Goal: Task Accomplishment & Management: Manage account settings

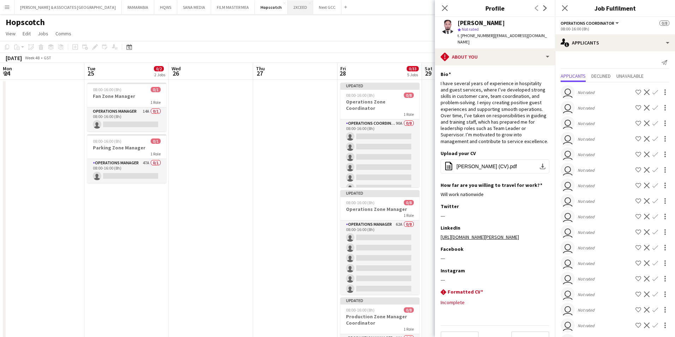
scroll to position [0, 243]
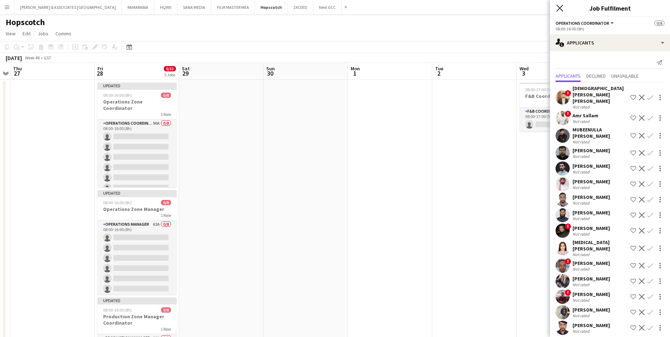
click at [562, 9] on icon "Close pop-in" at bounding box center [559, 8] width 7 height 7
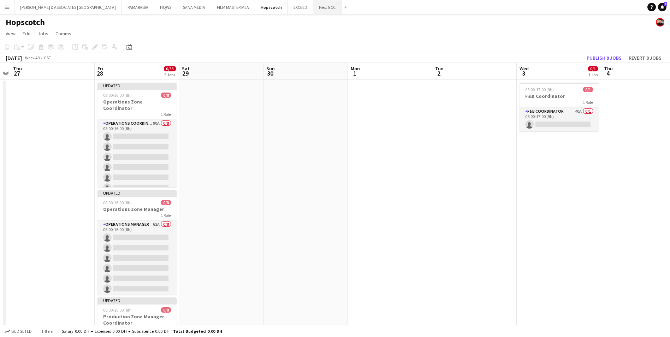
click at [313, 12] on button "Next GCC Close" at bounding box center [327, 7] width 28 height 14
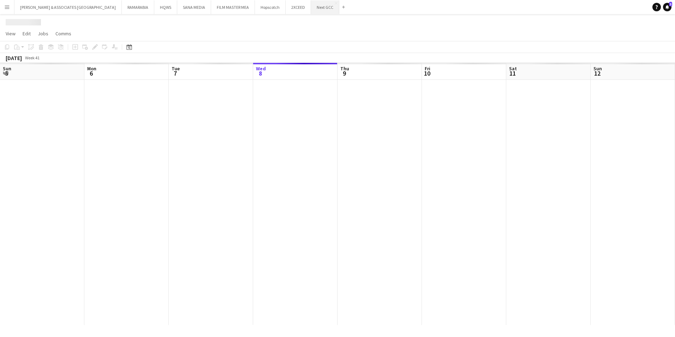
scroll to position [0, 169]
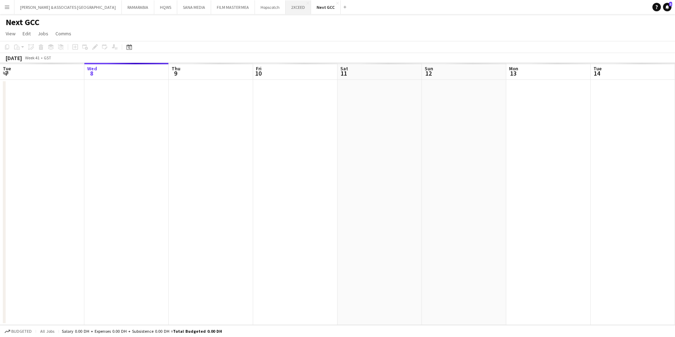
click at [286, 4] on button "2XCEED Close" at bounding box center [298, 7] width 25 height 14
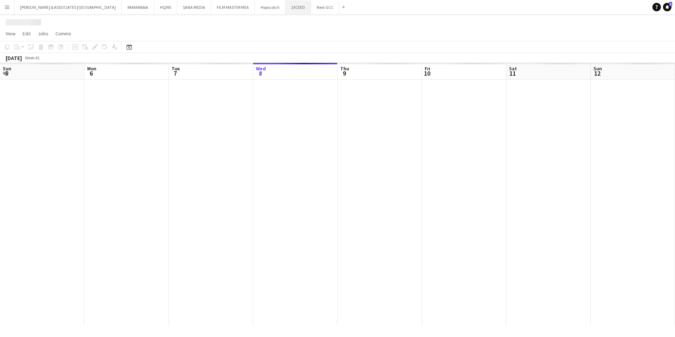
scroll to position [0, 169]
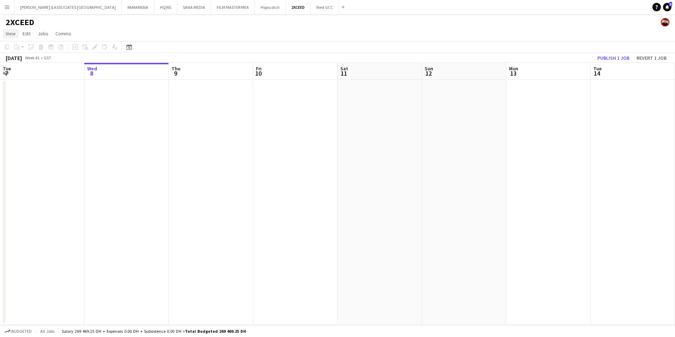
click at [8, 33] on span "View" at bounding box center [11, 33] width 10 height 6
click at [34, 74] on link "Month view" at bounding box center [31, 78] width 56 height 15
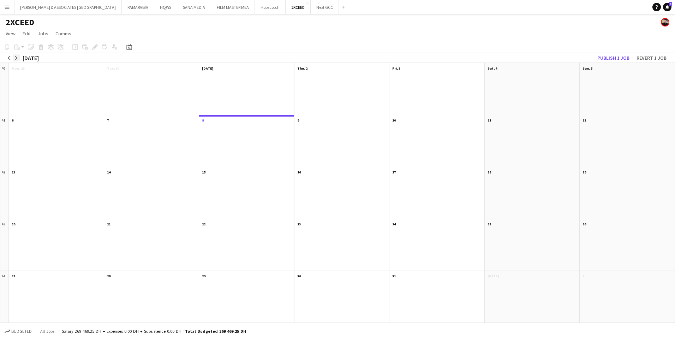
click at [15, 59] on app-icon "arrow-right" at bounding box center [16, 58] width 4 height 4
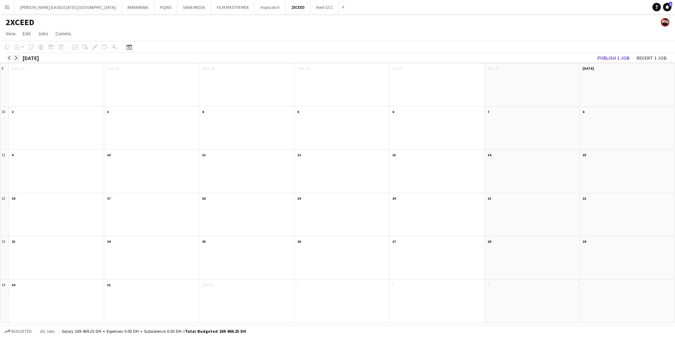
click at [15, 59] on app-icon "arrow-right" at bounding box center [16, 58] width 4 height 4
click at [16, 58] on app-icon "arrow-right" at bounding box center [16, 58] width 4 height 4
click at [529, 76] on div "Updated" at bounding box center [533, 75] width 88 height 4
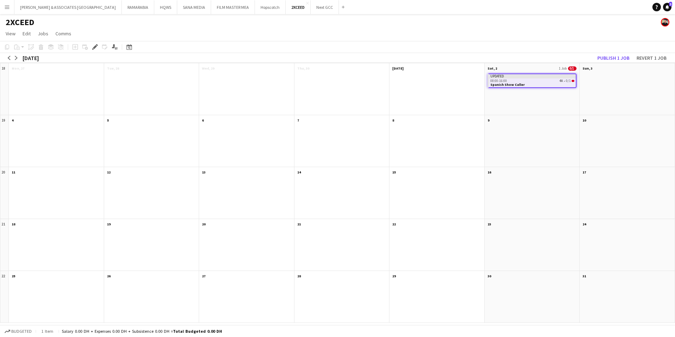
click at [477, 35] on app-page-menu "View Day view expanded Day view collapsed Month view Date picker Jump to [DATE]…" at bounding box center [337, 34] width 675 height 13
click at [255, 12] on button "Hopscotch Close" at bounding box center [270, 7] width 31 height 14
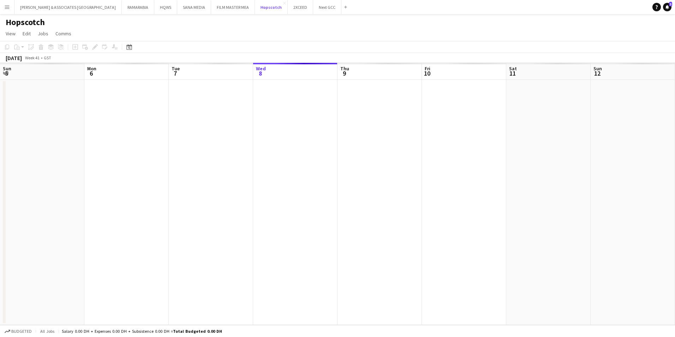
scroll to position [0, 169]
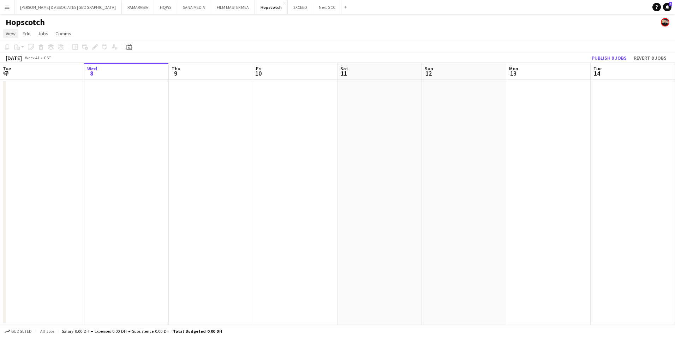
click at [13, 33] on span "View" at bounding box center [11, 33] width 10 height 6
click at [30, 76] on span "Month view" at bounding box center [21, 79] width 24 height 6
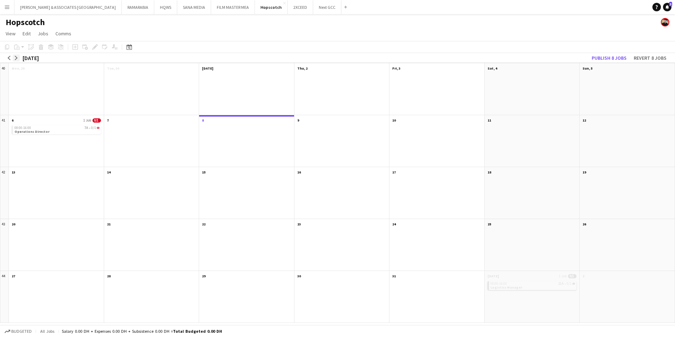
click at [14, 56] on app-icon "arrow-right" at bounding box center [16, 58] width 4 height 4
click at [7, 59] on app-icon "arrow-left" at bounding box center [9, 58] width 4 height 4
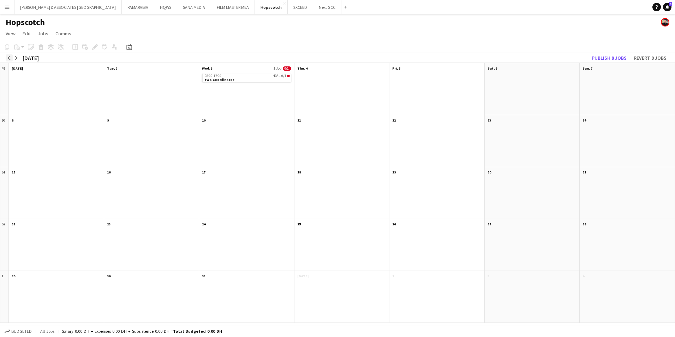
click at [7, 59] on app-icon "arrow-left" at bounding box center [9, 58] width 4 height 4
click at [17, 59] on app-icon "arrow-right" at bounding box center [16, 58] width 4 height 4
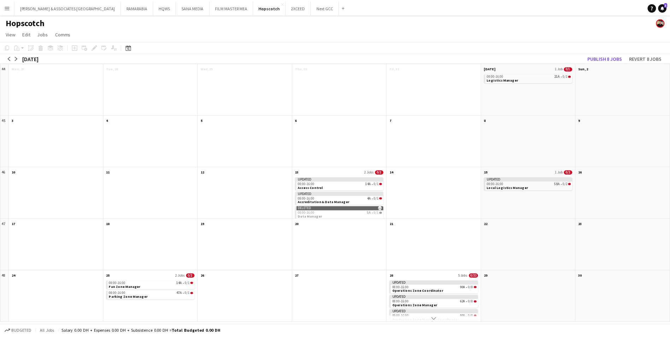
scroll to position [5, 0]
click at [348, 168] on app-month-view-date-header "13 2 Jobs 0/2" at bounding box center [341, 171] width 95 height 9
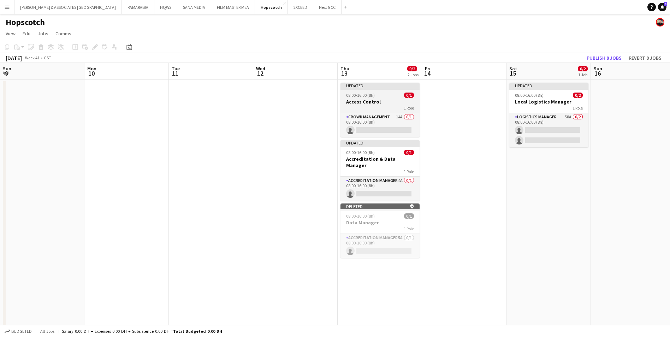
scroll to position [0, 243]
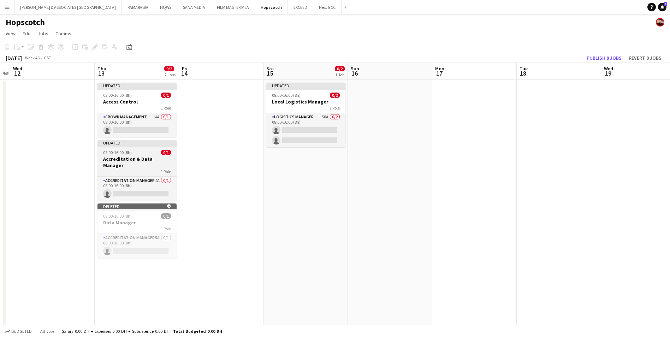
click at [127, 143] on div "Updated" at bounding box center [136, 143] width 79 height 6
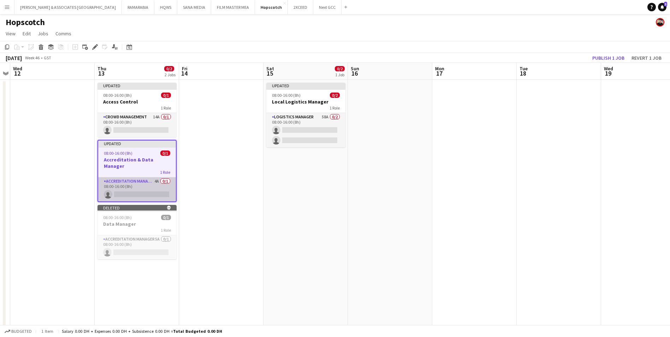
click at [132, 185] on app-card-role "Accreditation Manager 4A 0/1 08:00-16:00 (8h) single-neutral-actions" at bounding box center [137, 189] width 78 height 24
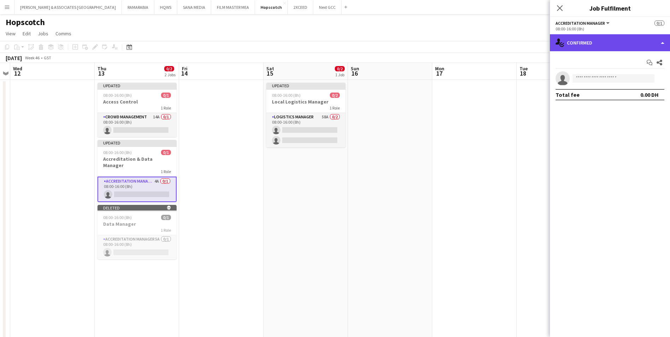
click at [611, 46] on div "single-neutral-actions-check-2 Confirmed" at bounding box center [610, 42] width 120 height 17
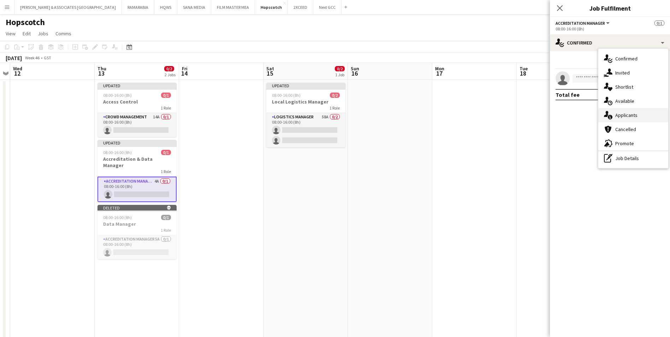
click at [638, 114] on div "single-neutral-actions-information Applicants" at bounding box center [633, 115] width 70 height 14
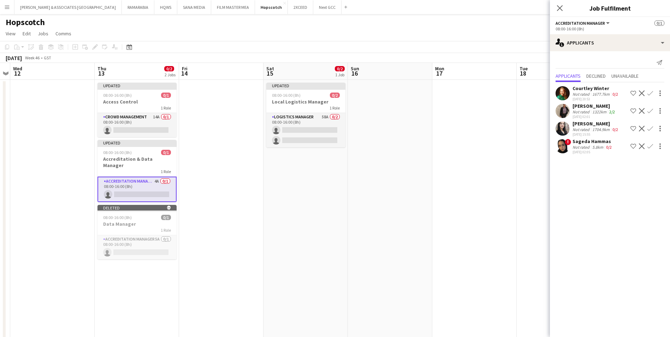
click at [594, 142] on div "Sageda Hammas" at bounding box center [592, 141] width 41 height 6
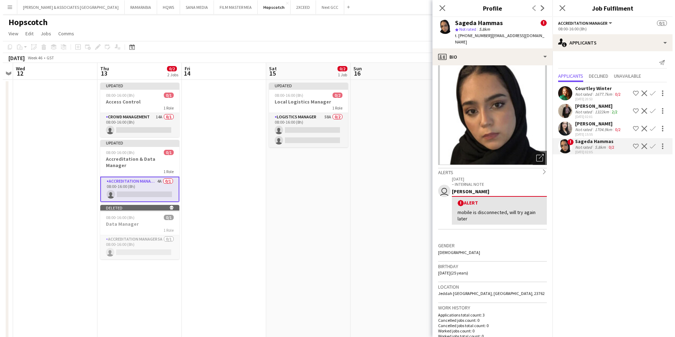
scroll to position [0, 0]
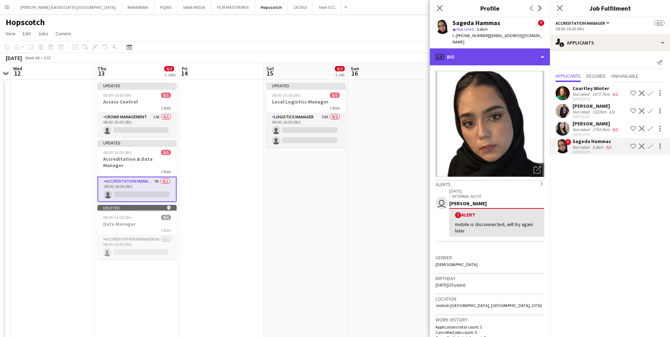
click at [484, 57] on div "profile Bio" at bounding box center [490, 56] width 120 height 17
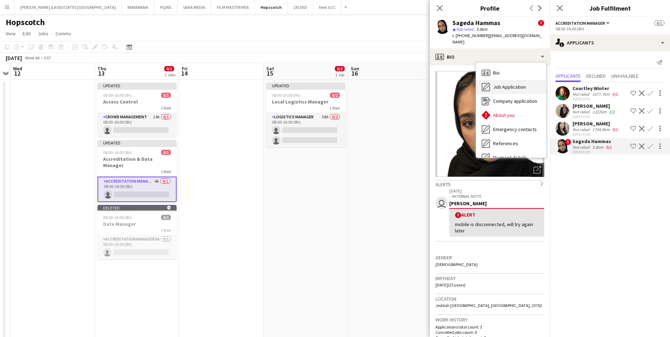
click at [499, 84] on span "Job Application" at bounding box center [509, 87] width 33 height 6
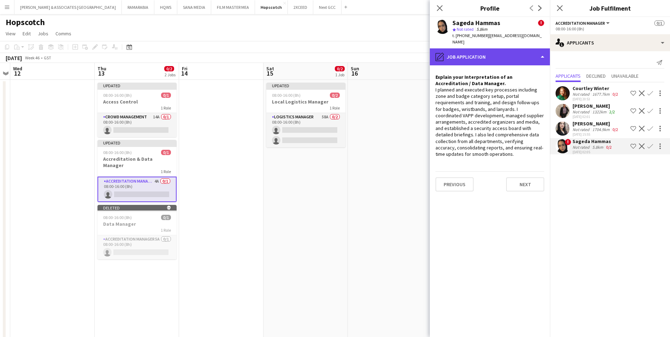
click at [509, 48] on div "pencil4 Job Application" at bounding box center [490, 56] width 120 height 17
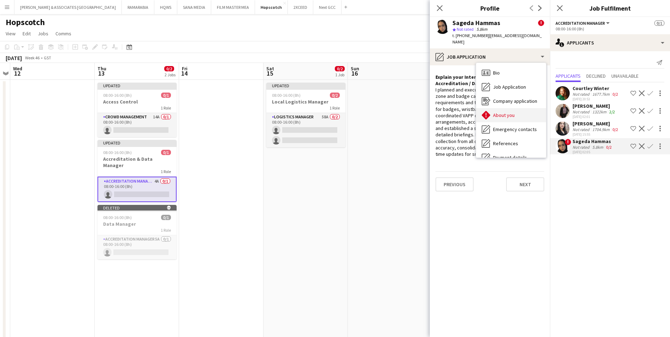
click at [509, 113] on div "About you About you" at bounding box center [511, 115] width 70 height 14
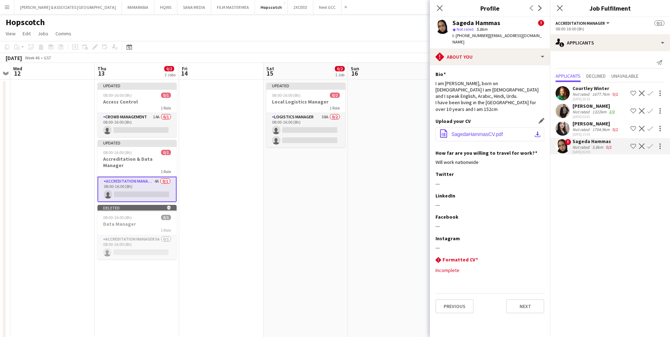
click at [491, 127] on button "office-file-sheet SagedaHammasCV.pdf download-bottom" at bounding box center [489, 134] width 109 height 14
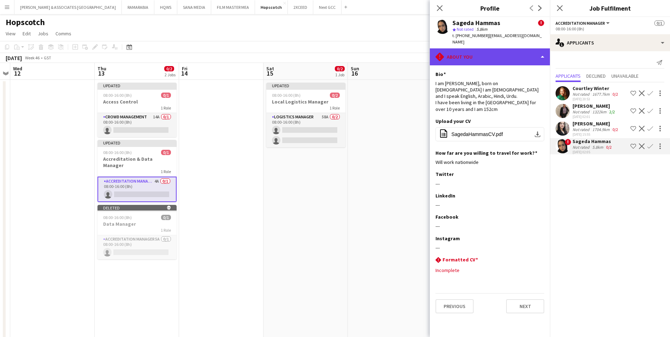
click at [470, 53] on div "rhombus-alert About you" at bounding box center [490, 56] width 120 height 17
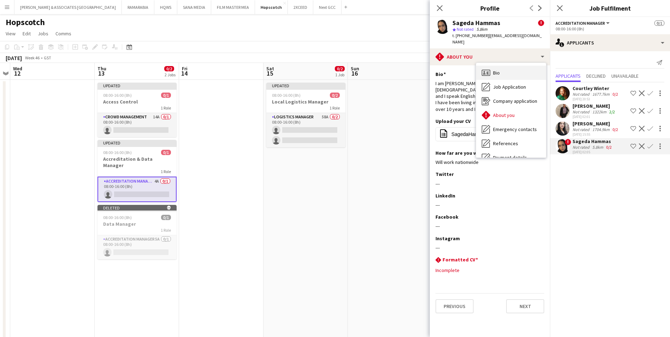
click at [506, 70] on div "Bio Bio" at bounding box center [511, 73] width 70 height 14
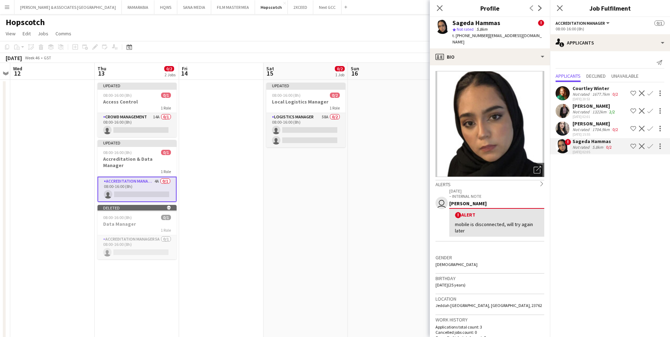
click at [247, 118] on app-date-cell at bounding box center [221, 331] width 84 height 502
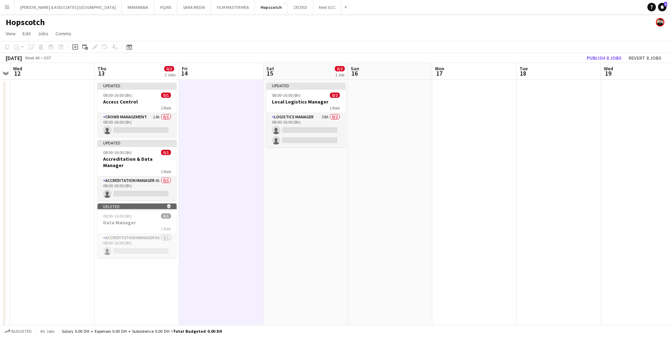
click at [7, 8] on app-icon "Menu" at bounding box center [7, 7] width 6 height 6
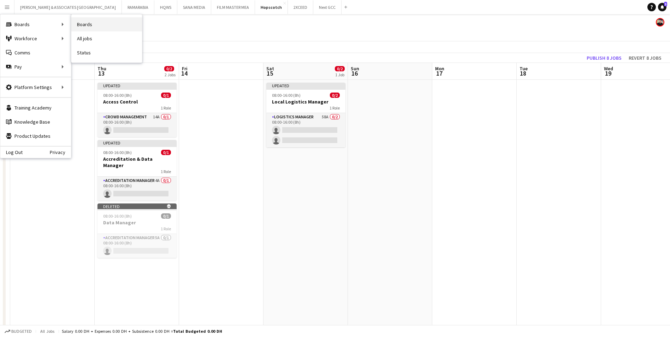
click at [99, 26] on link "Boards" at bounding box center [106, 24] width 71 height 14
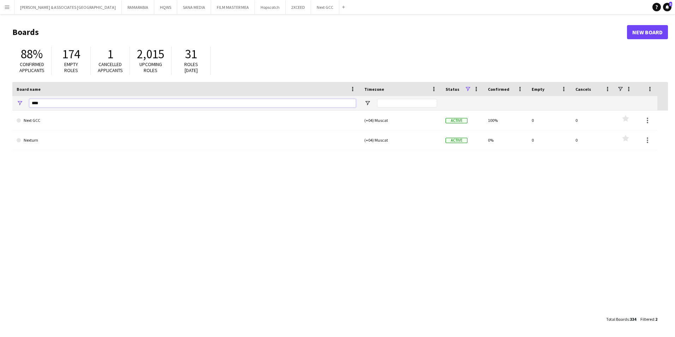
click at [65, 99] on input "****" at bounding box center [192, 103] width 326 height 8
type input "*"
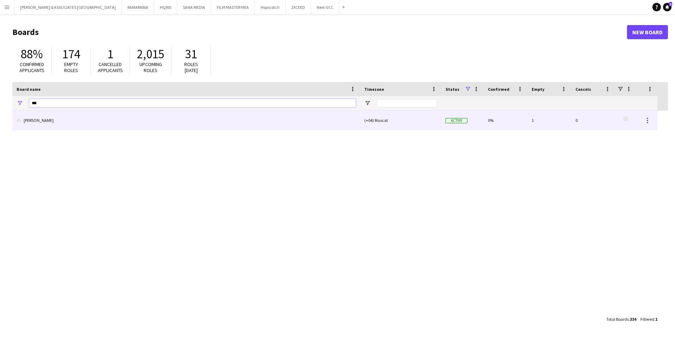
type input "***"
click at [58, 126] on link "[PERSON_NAME]" at bounding box center [186, 120] width 339 height 20
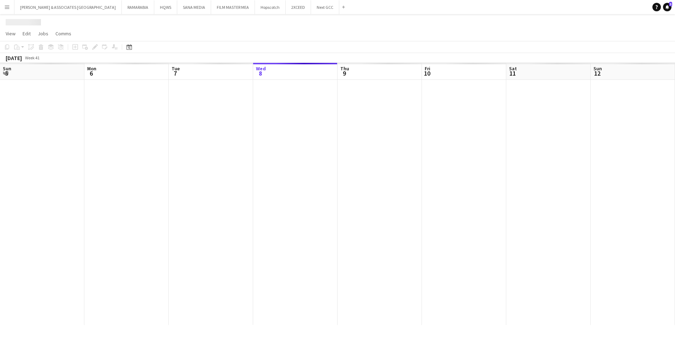
scroll to position [0, 169]
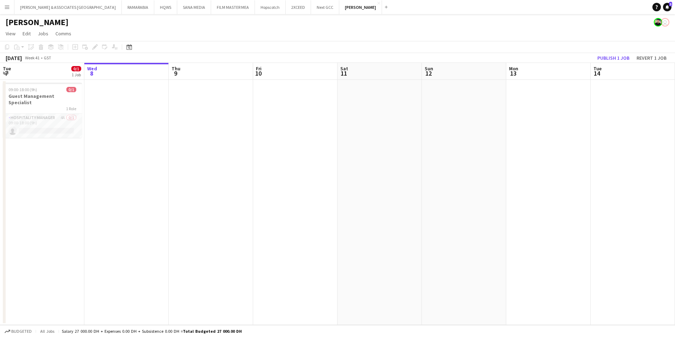
click at [47, 160] on app-date-cell "09:00-18:00 (9h) 0/1 Guest Management Specialist 1 Role Hospitality Manager 4A …" at bounding box center [42, 202] width 84 height 245
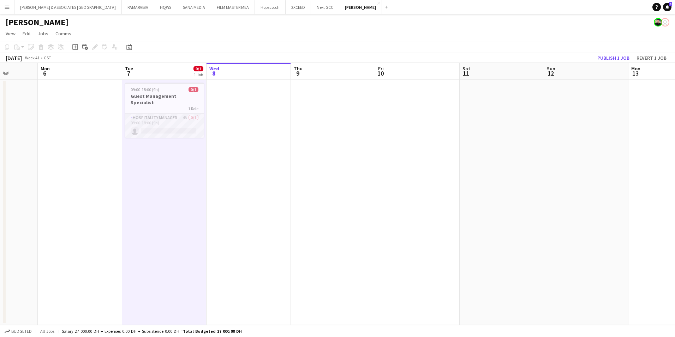
scroll to position [0, 215]
click at [157, 114] on app-card-role "Hospitality Manager 4A 0/1 09:00-18:00 (9h) single-neutral-actions" at bounding box center [164, 126] width 79 height 24
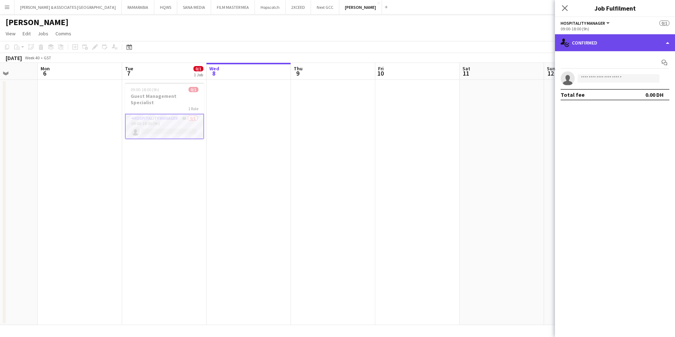
click at [639, 46] on div "single-neutral-actions-check-2 Confirmed" at bounding box center [615, 42] width 120 height 17
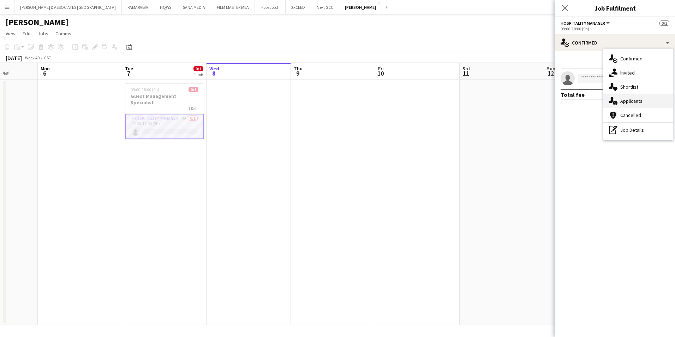
click at [644, 102] on div "single-neutral-actions-information Applicants" at bounding box center [638, 101] width 70 height 14
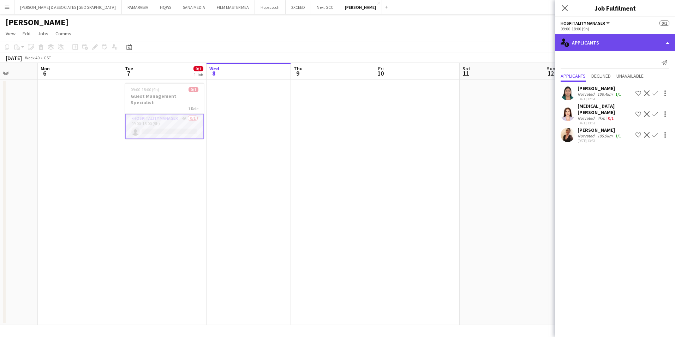
click at [618, 46] on div "single-neutral-actions-information Applicants" at bounding box center [615, 42] width 120 height 17
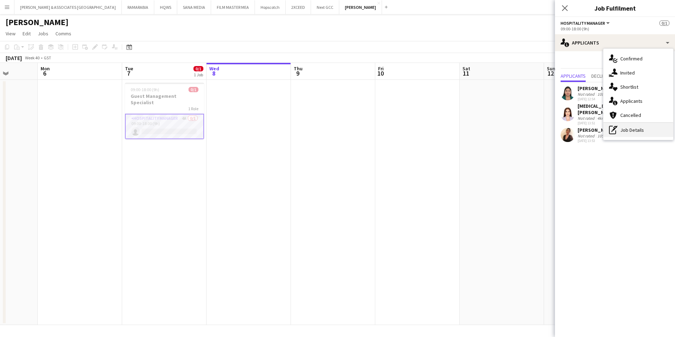
click at [651, 130] on div "pen-write Job Details" at bounding box center [638, 130] width 70 height 14
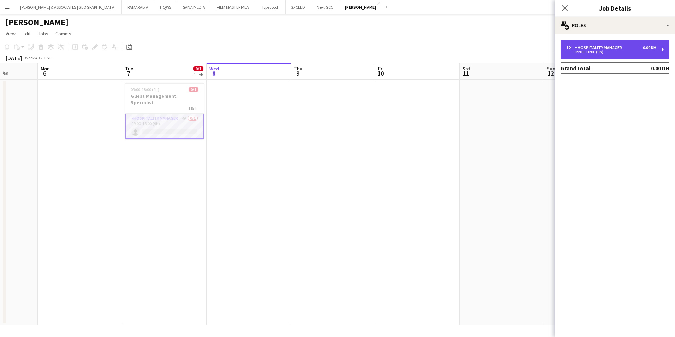
click at [627, 54] on div "1 x Hospitality Manager 0.00 DH 09:00-18:00 (9h)" at bounding box center [614, 50] width 109 height 20
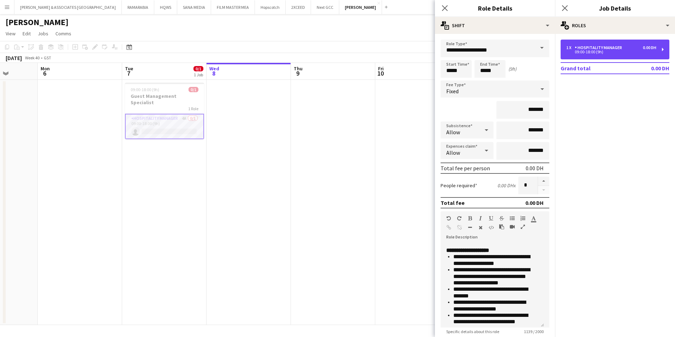
scroll to position [116, 0]
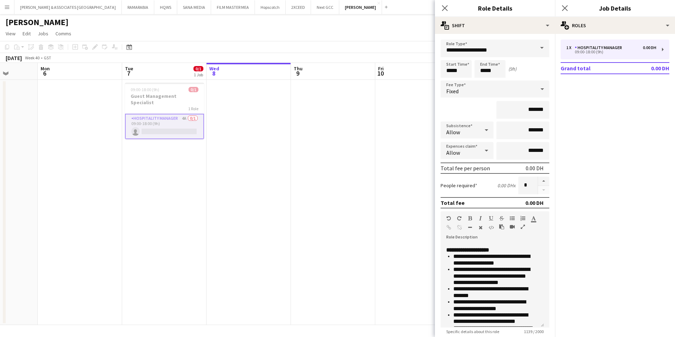
drag, startPoint x: 445, startPoint y: 7, endPoint x: 432, endPoint y: 21, distance: 19.3
click at [445, 7] on icon "Close pop-in" at bounding box center [445, 8] width 6 height 6
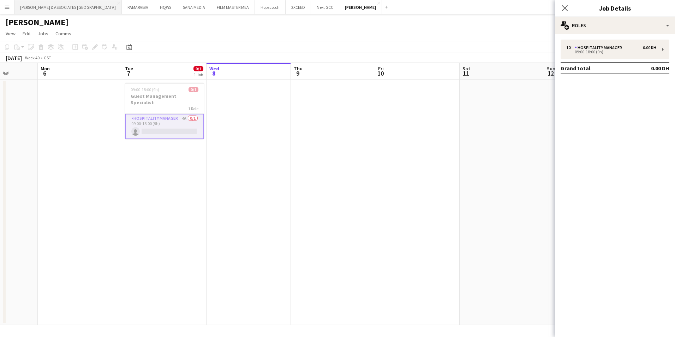
scroll to position [0, 215]
click at [12, 6] on button "Menu" at bounding box center [7, 7] width 14 height 14
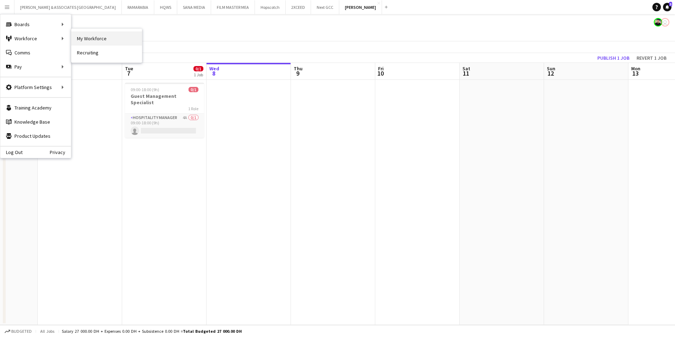
click at [106, 34] on link "My Workforce" at bounding box center [106, 38] width 71 height 14
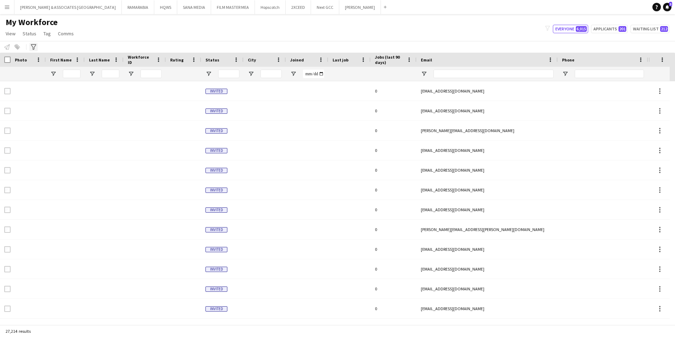
click at [35, 47] on icon at bounding box center [33, 47] width 5 height 6
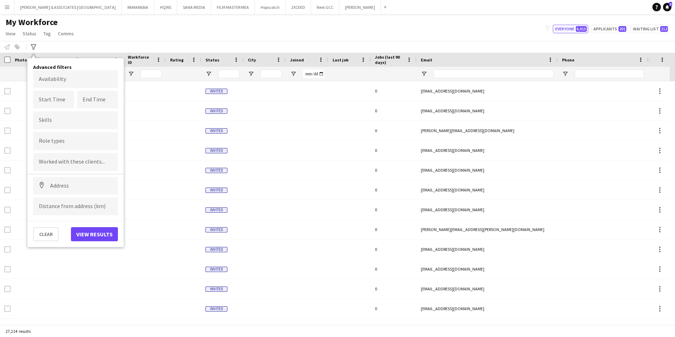
click at [84, 146] on div at bounding box center [75, 141] width 85 height 18
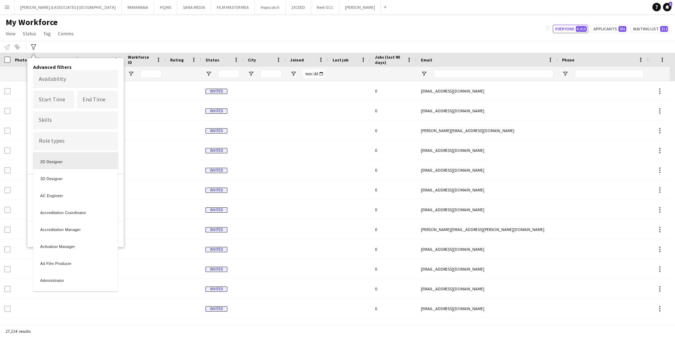
click at [77, 143] on div at bounding box center [337, 168] width 675 height 337
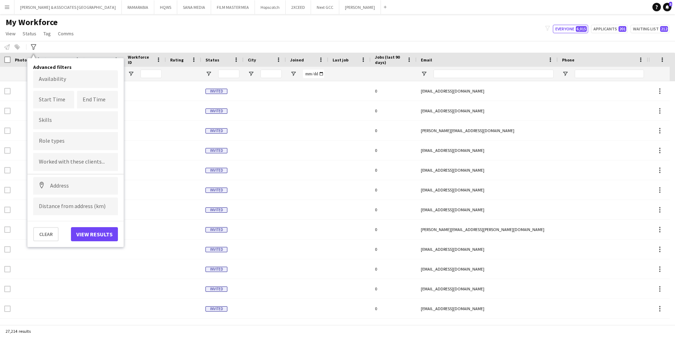
click at [77, 143] on input "Type to search role types..." at bounding box center [75, 141] width 73 height 6
type input "*"
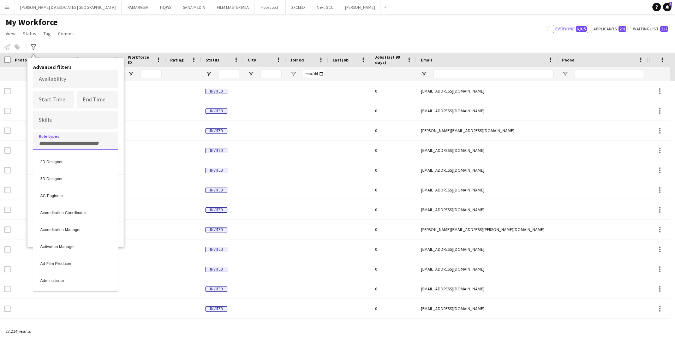
click at [121, 144] on div at bounding box center [337, 168] width 675 height 337
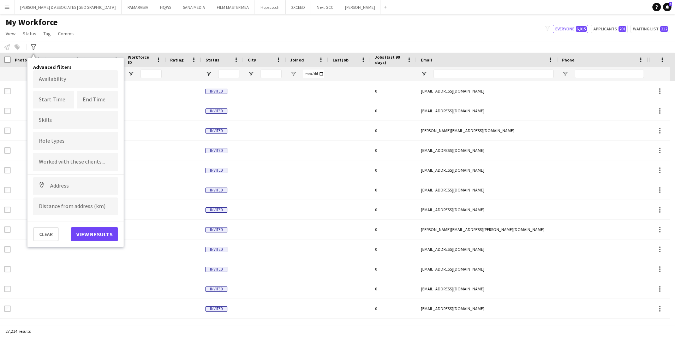
click at [82, 45] on div "Notify workforce Add to tag Select at least one crew to tag him or her. Advance…" at bounding box center [337, 47] width 675 height 12
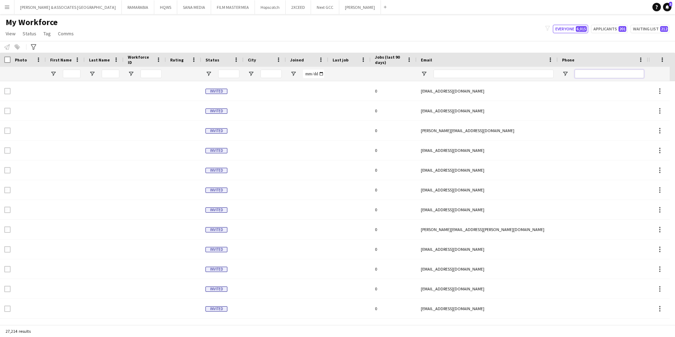
click at [603, 73] on input "Phone Filter Input" at bounding box center [609, 74] width 69 height 8
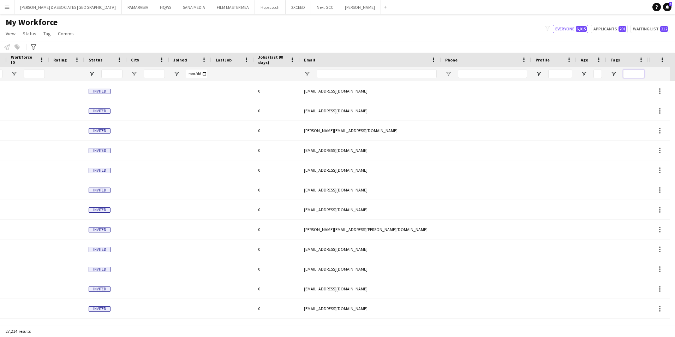
click at [639, 71] on input "Tags Filter Input" at bounding box center [633, 74] width 21 height 8
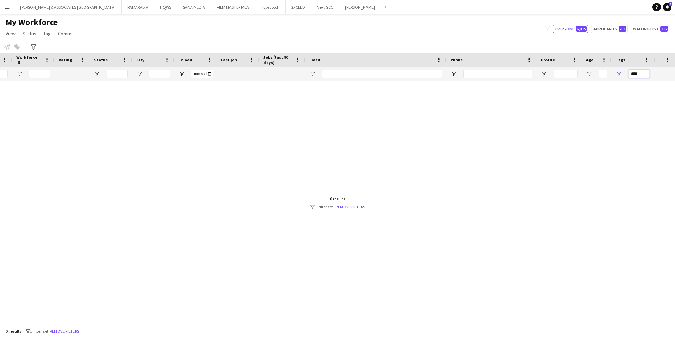
scroll to position [0, 112]
type input "****"
click at [346, 204] on link "Remove filters" at bounding box center [350, 206] width 29 height 5
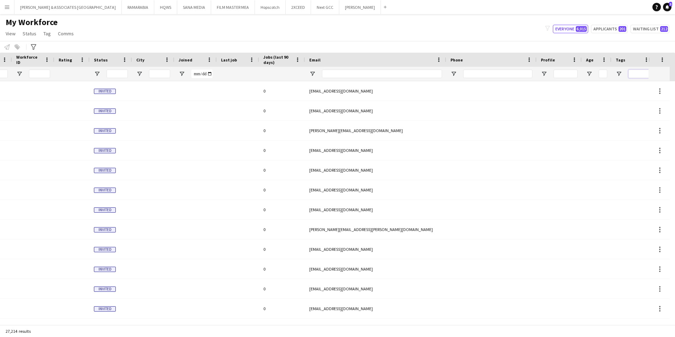
click at [642, 74] on input "Tags Filter Input" at bounding box center [638, 74] width 21 height 8
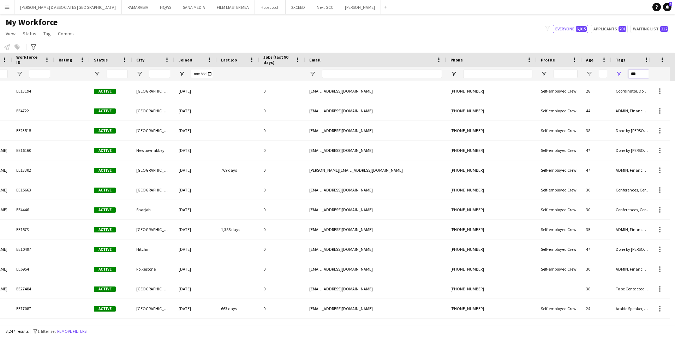
type input "****"
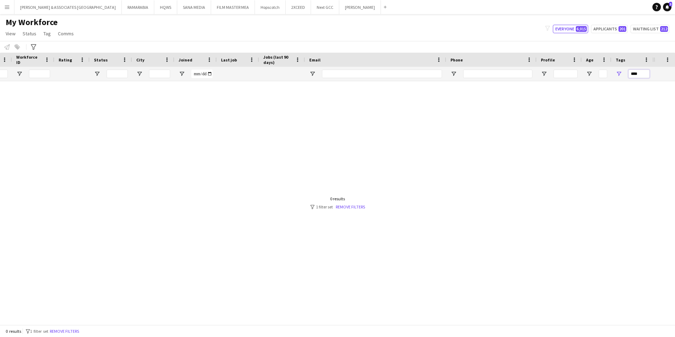
drag, startPoint x: 642, startPoint y: 72, endPoint x: 611, endPoint y: 77, distance: 31.2
click at [611, 77] on div "****" at bounding box center [632, 74] width 42 height 14
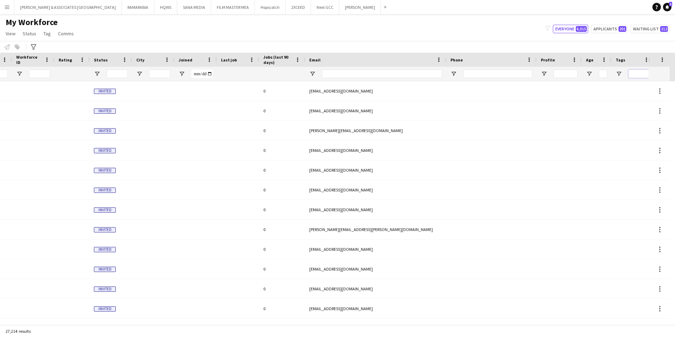
scroll to position [0, 0]
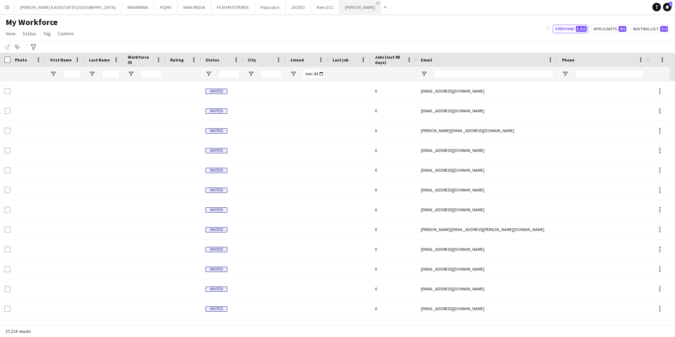
click at [376, 2] on app-icon "Close" at bounding box center [377, 3] width 3 height 3
